Goal: Information Seeking & Learning: Learn about a topic

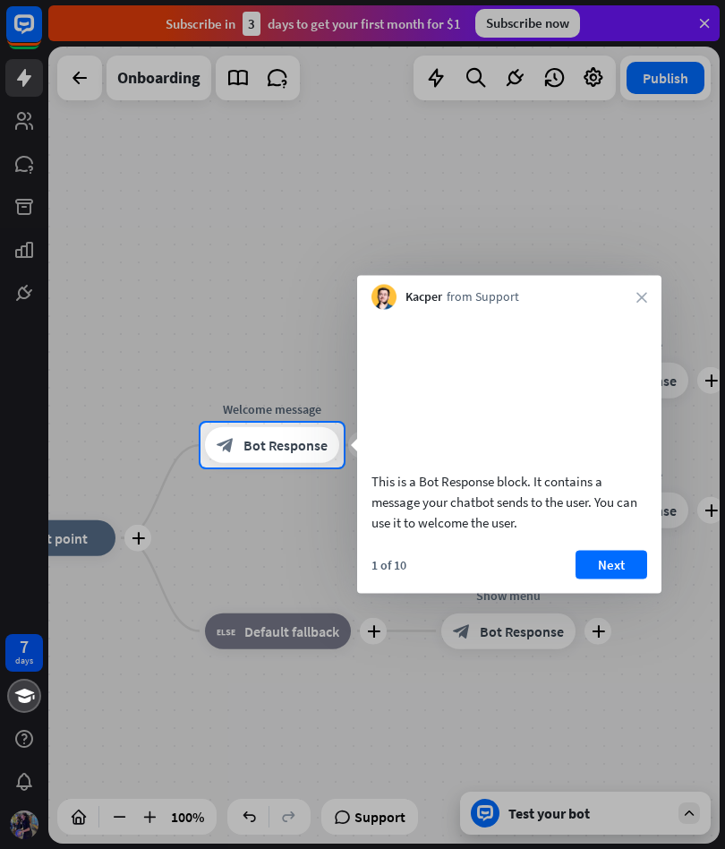
click at [625, 578] on button "Next" at bounding box center [612, 564] width 72 height 29
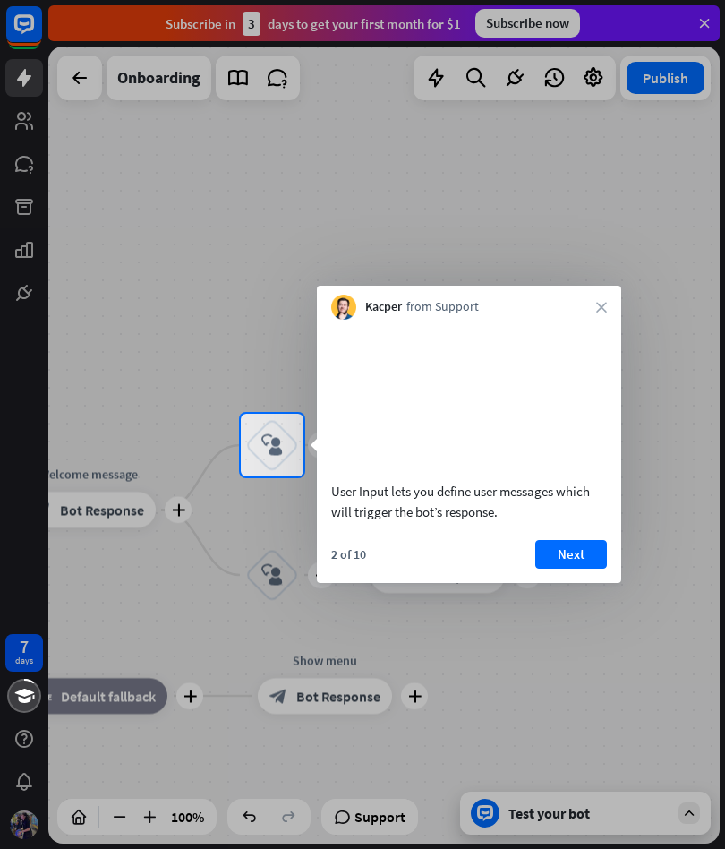
click at [598, 569] on button "Next" at bounding box center [571, 554] width 72 height 29
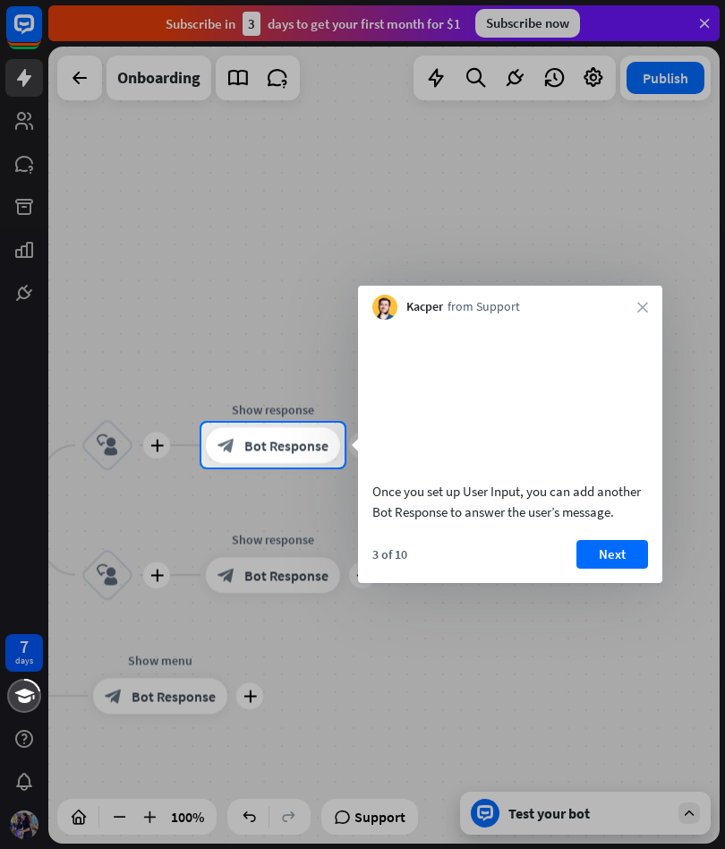
click at [595, 531] on div "Once you set up User Input, you can add another Bot Response to answer the user…" at bounding box center [510, 425] width 304 height 211
click at [621, 569] on button "Next" at bounding box center [612, 554] width 72 height 29
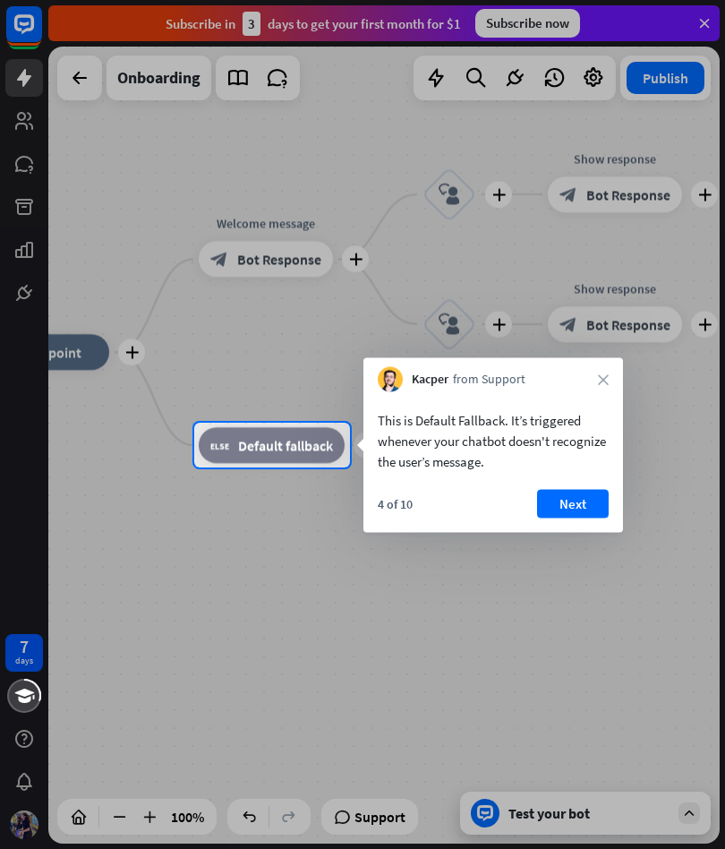
click at [598, 504] on button "Next" at bounding box center [573, 504] width 72 height 29
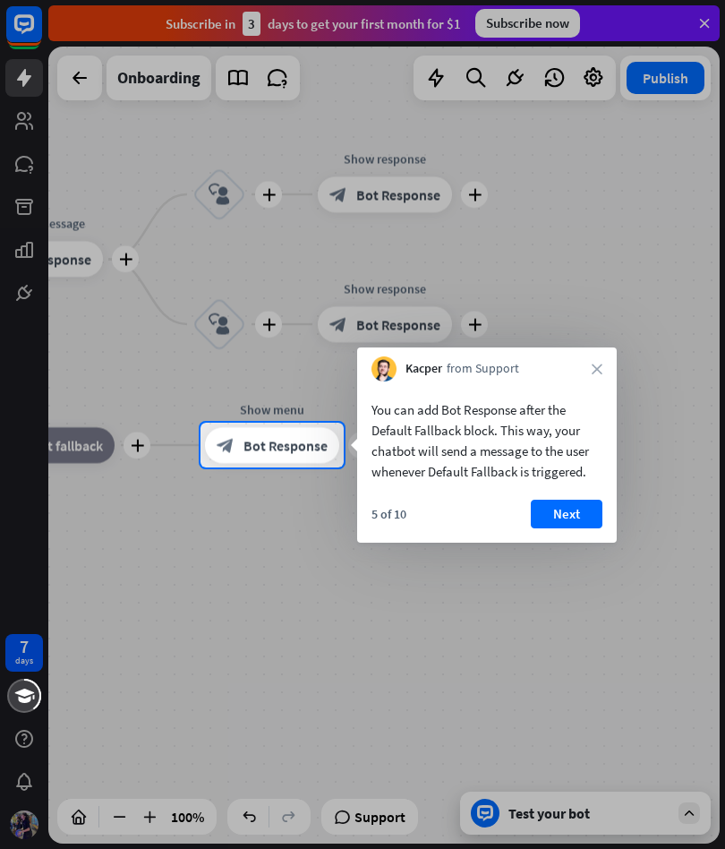
click at [566, 526] on button "Next" at bounding box center [567, 514] width 72 height 29
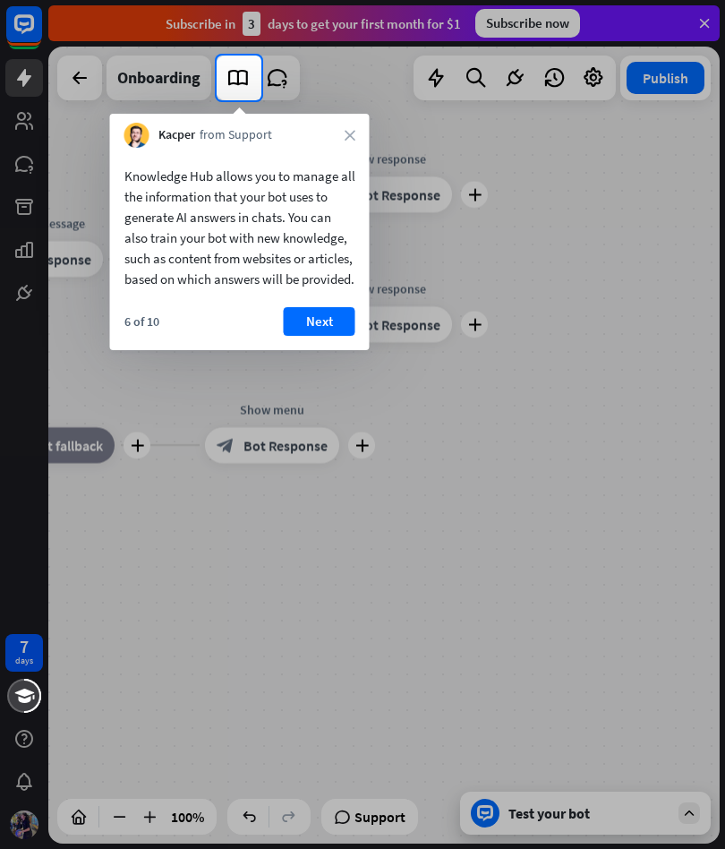
click at [315, 336] on button "Next" at bounding box center [320, 321] width 72 height 29
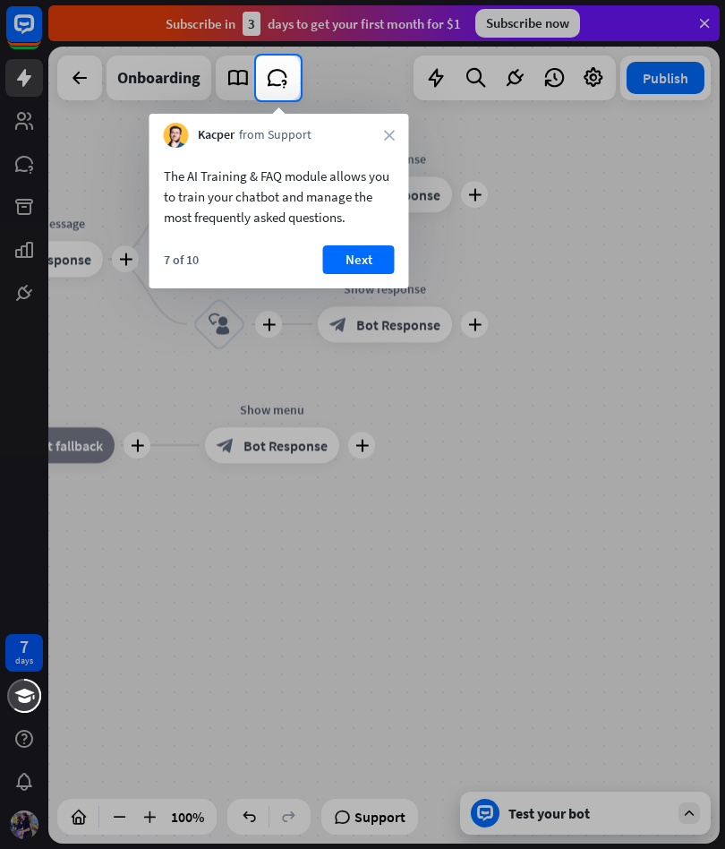
click at [351, 247] on button "Next" at bounding box center [359, 259] width 72 height 29
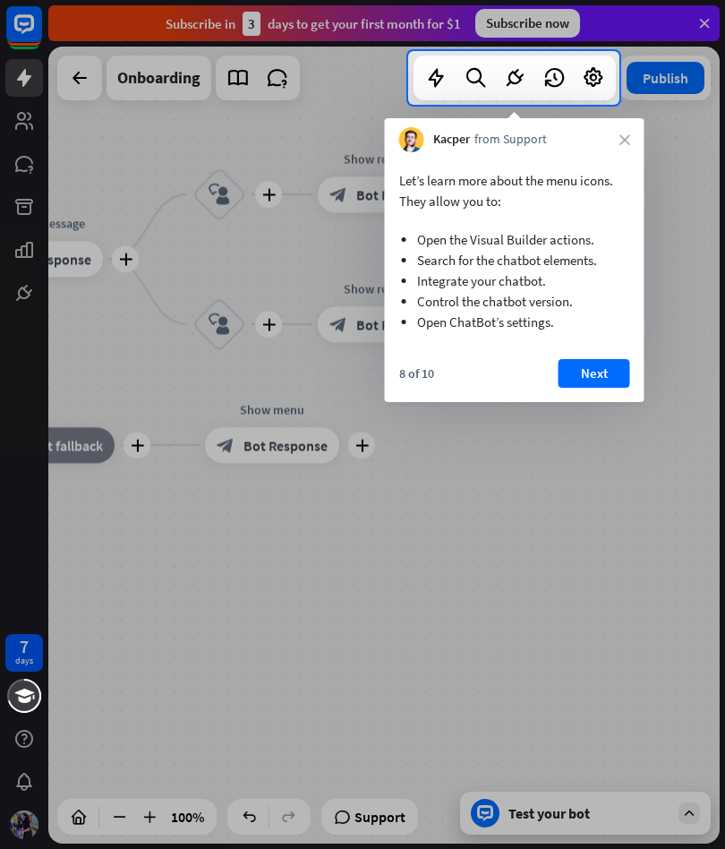
click at [591, 371] on button "Next" at bounding box center [595, 373] width 72 height 29
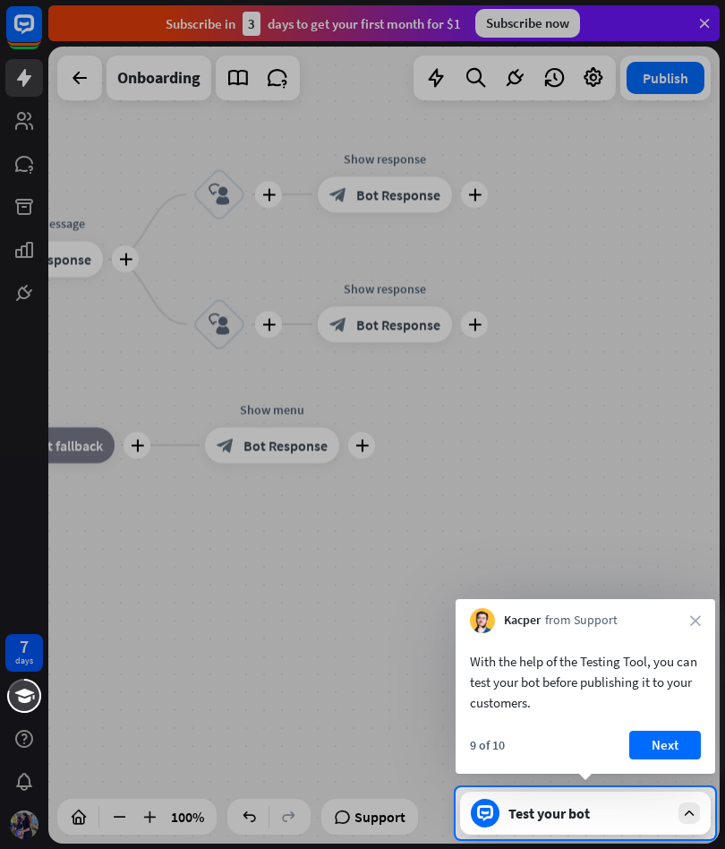
click at [651, 735] on button "Next" at bounding box center [665, 745] width 72 height 29
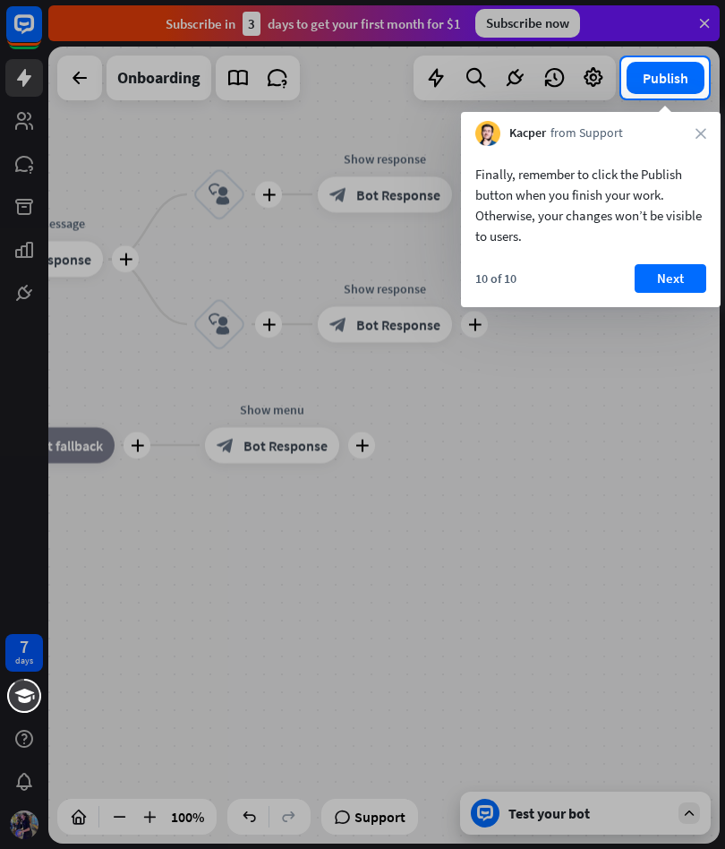
click at [675, 273] on button "Next" at bounding box center [671, 278] width 72 height 29
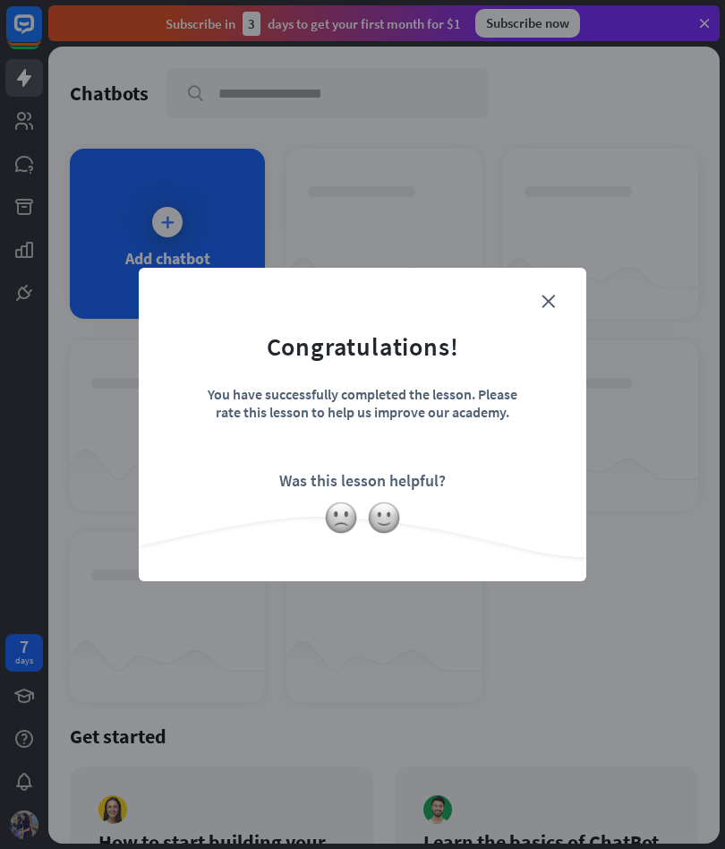
click at [567, 297] on div "close Congratulations! You have successfully completed the lesson. Please rate …" at bounding box center [363, 424] width 448 height 313
click at [567, 288] on div "close Congratulations! You have successfully completed the lesson. Please rate …" at bounding box center [363, 424] width 448 height 313
click at [552, 300] on icon "close" at bounding box center [548, 301] width 13 height 13
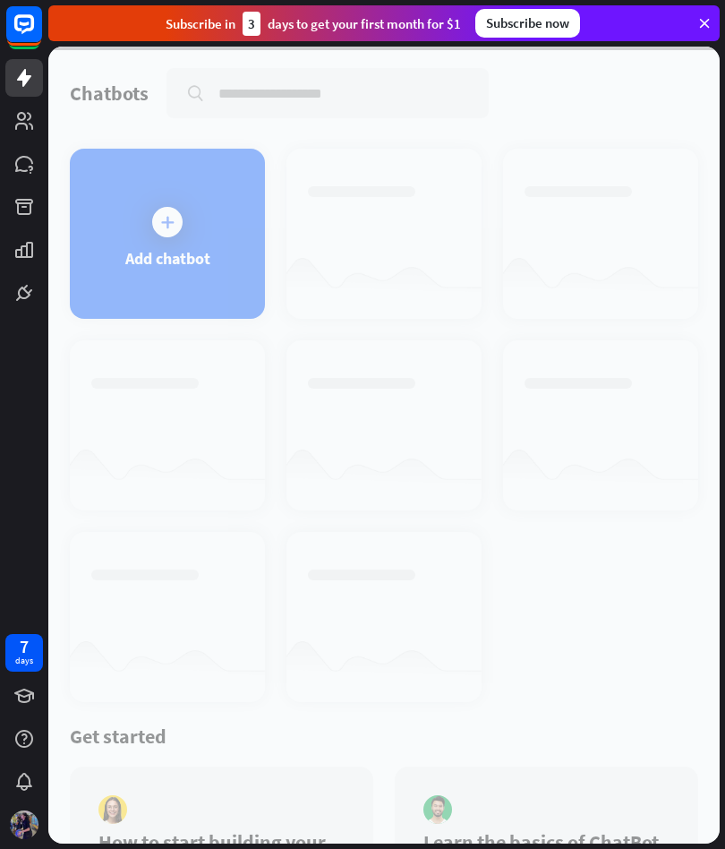
click at [539, 295] on div at bounding box center [384, 445] width 672 height 797
click at [134, 245] on div at bounding box center [384, 445] width 672 height 797
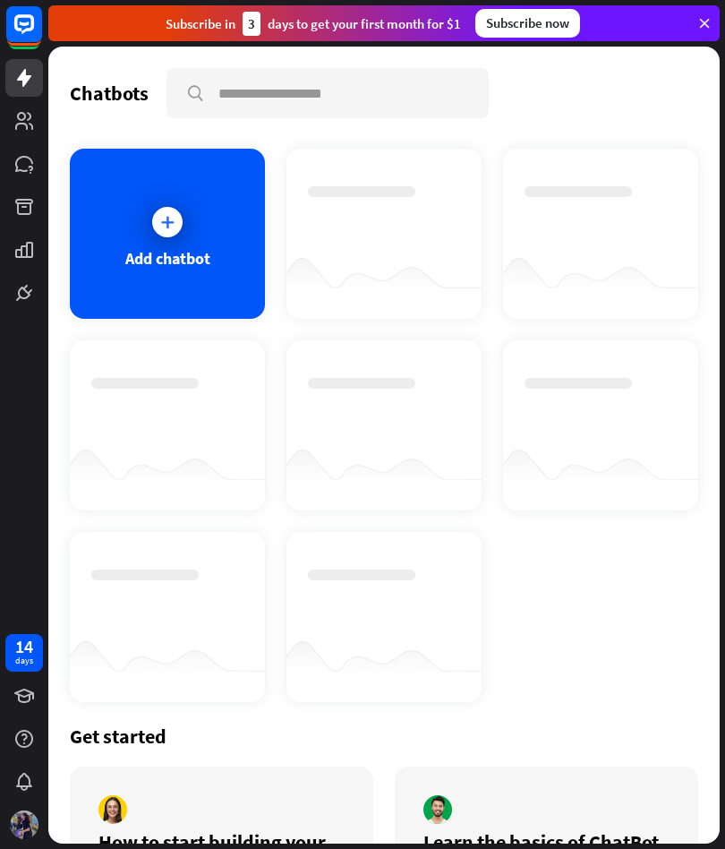
click at [171, 219] on icon at bounding box center [167, 222] width 18 height 18
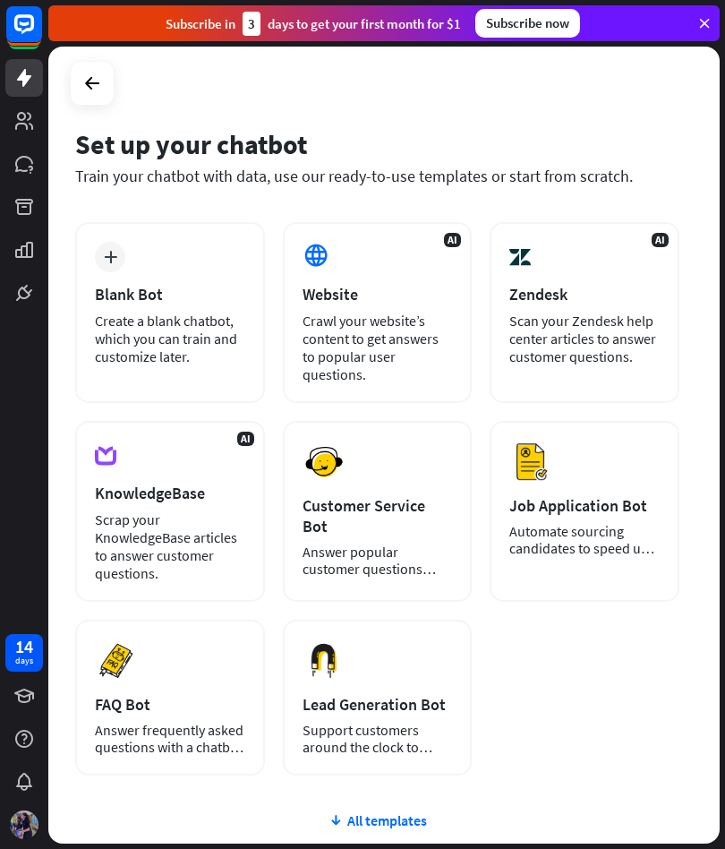
click at [418, 543] on div "Answer popular customer questions 24/7." at bounding box center [378, 560] width 150 height 34
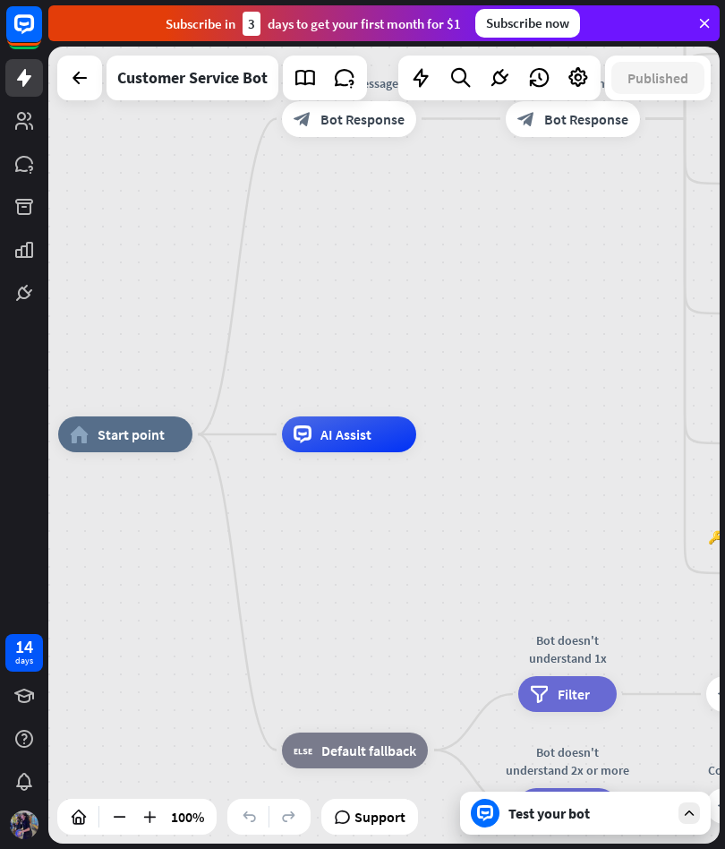
click at [31, 30] on icon at bounding box center [24, 24] width 20 height 20
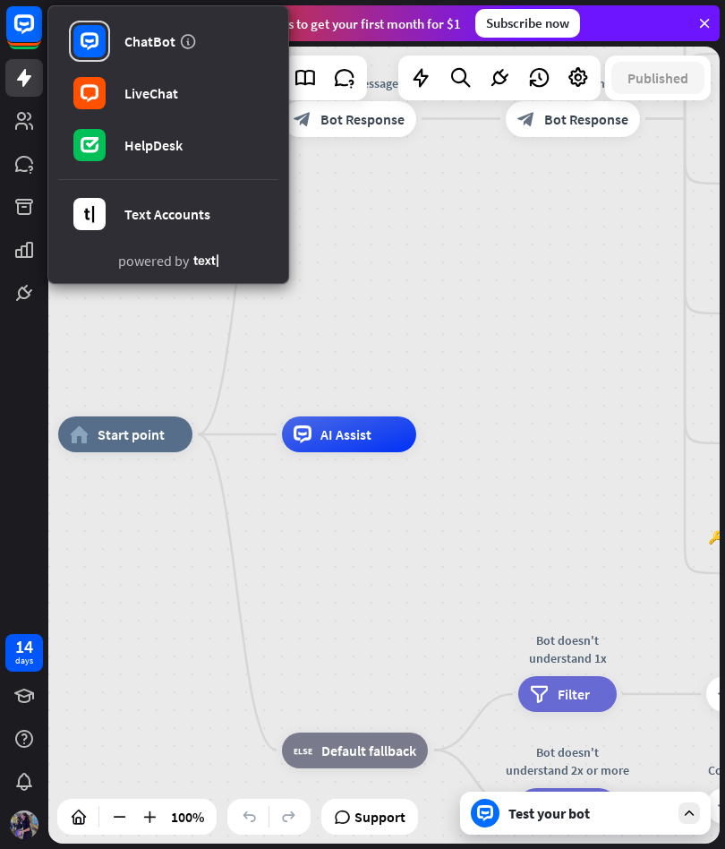
click at [151, 53] on link "ChatBot" at bounding box center [168, 41] width 220 height 50
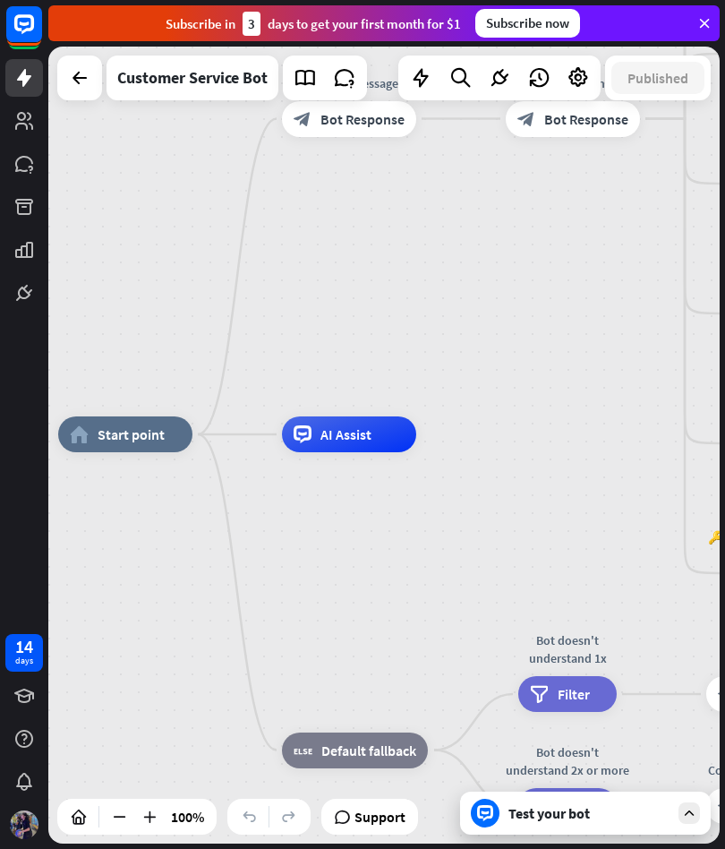
click at [34, 23] on icon at bounding box center [24, 24] width 20 height 20
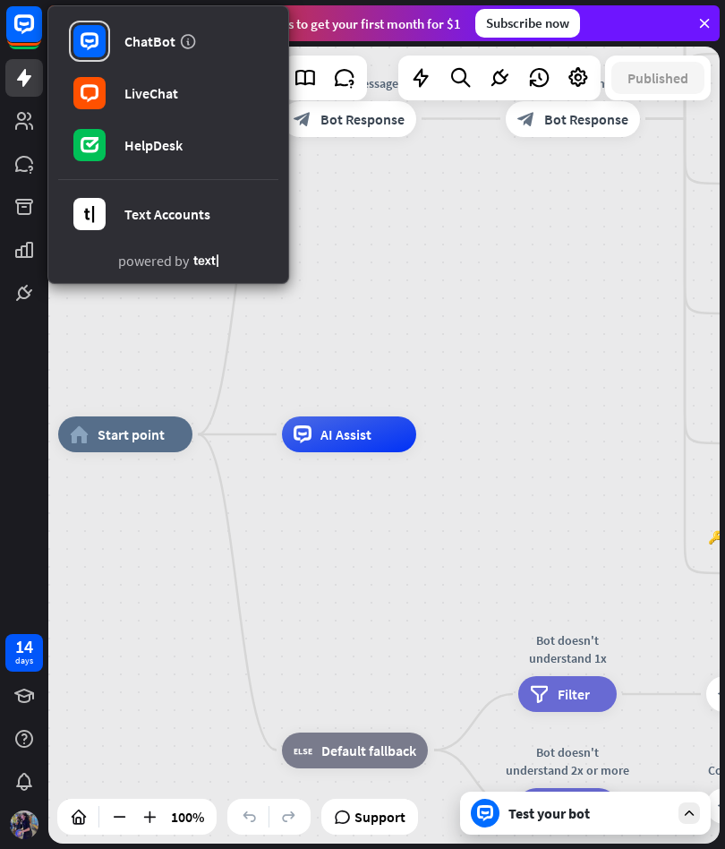
click at [136, 105] on link "LiveChat" at bounding box center [168, 93] width 220 height 50
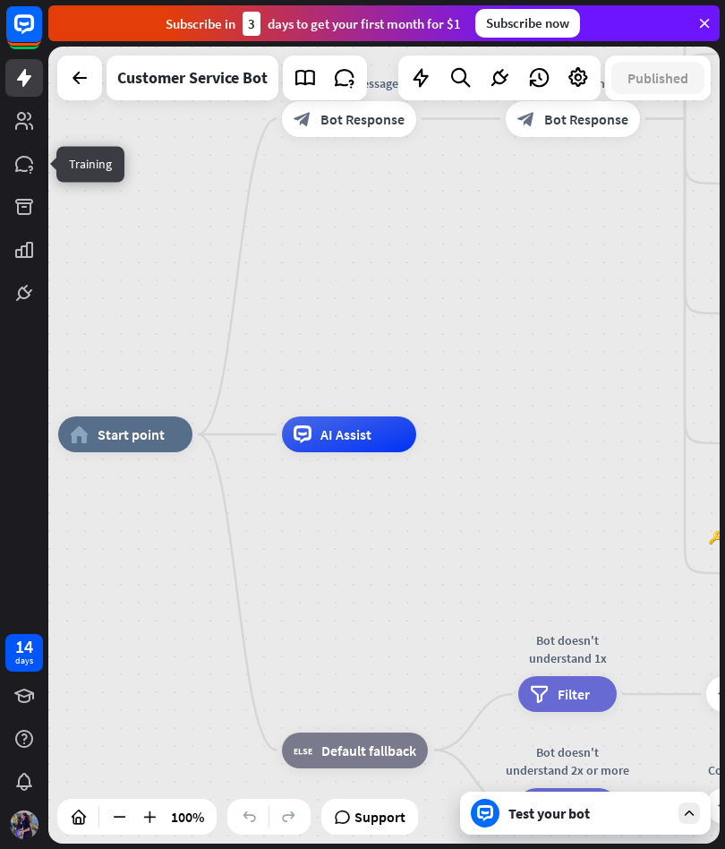
click at [0, 0] on icon at bounding box center [0, 0] width 0 height 0
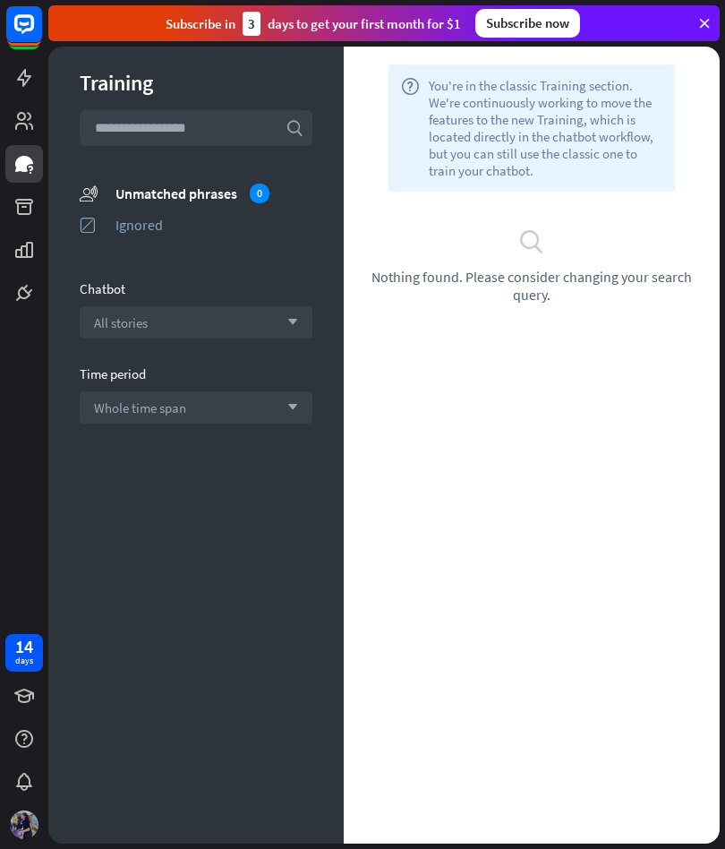
click at [158, 315] on div "All stories arrow_down" at bounding box center [196, 322] width 233 height 32
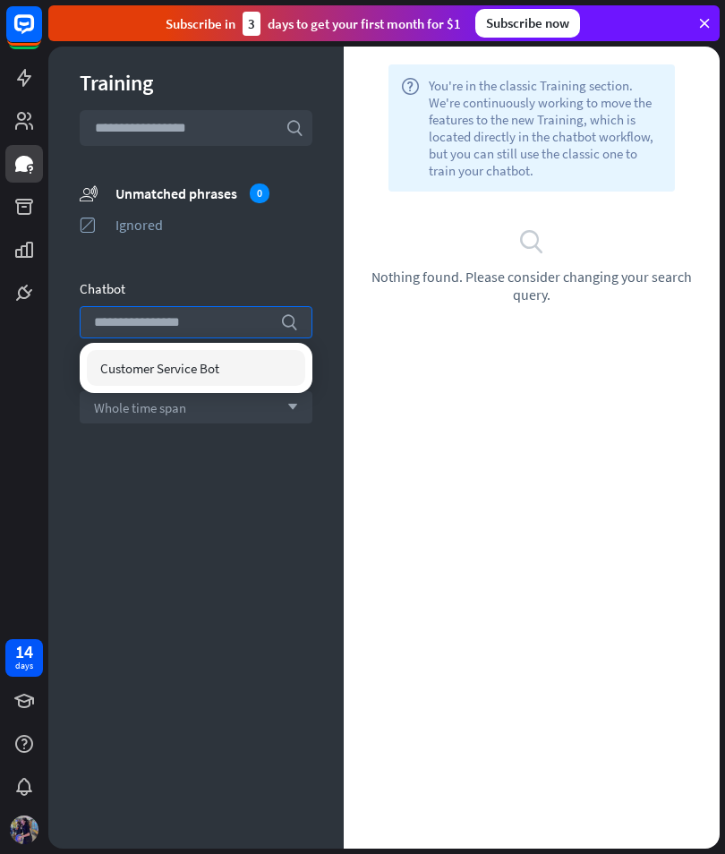
click at [137, 362] on span "Customer Service Bot" at bounding box center [159, 368] width 119 height 17
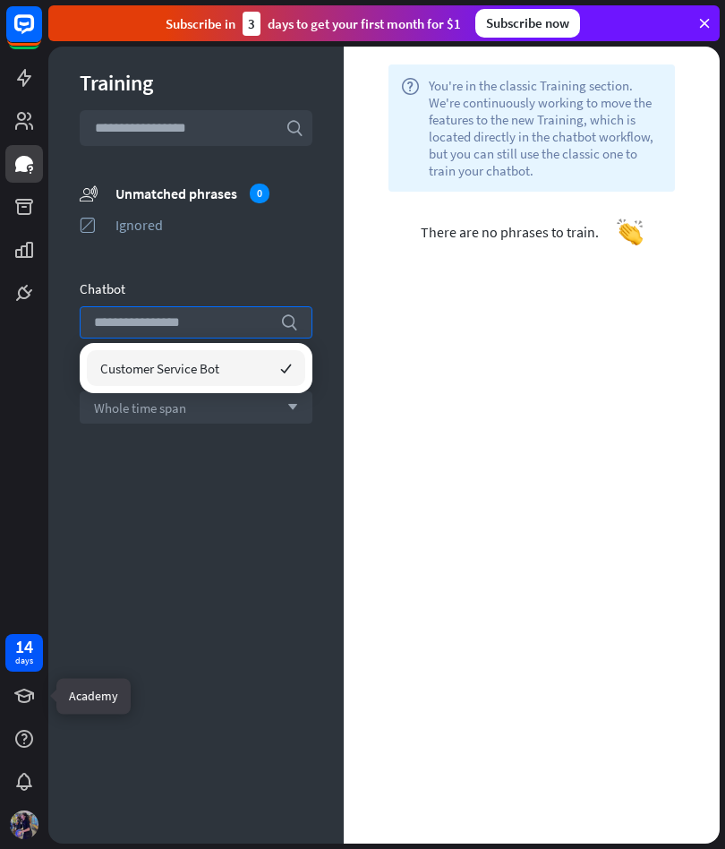
click at [0, 0] on icon at bounding box center [0, 0] width 0 height 0
